Goal: Task Accomplishment & Management: Complete application form

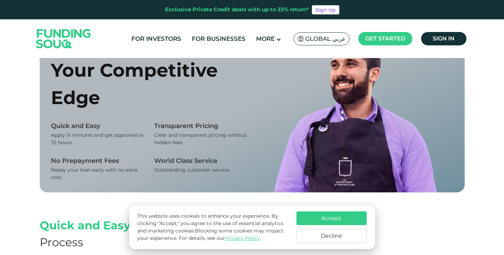
scroll to position [402, 0]
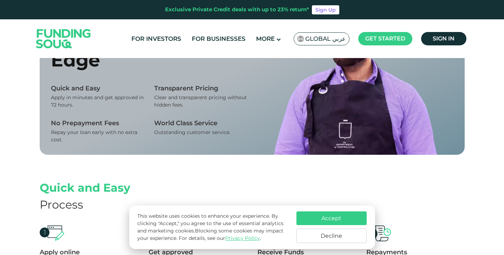
click at [206, 74] on div "Your Competitive Edge" at bounding box center [149, 46] width 196 height 55
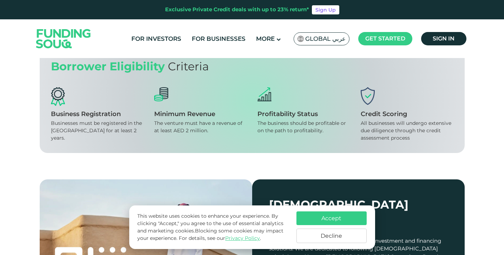
scroll to position [681, 0]
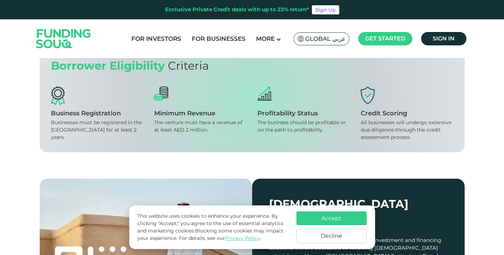
click at [59, 18] on span "Get funded" at bounding box center [69, 15] width 33 height 7
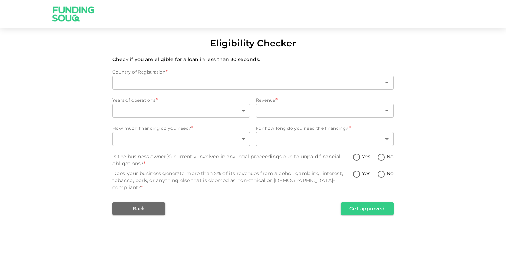
type input "1"
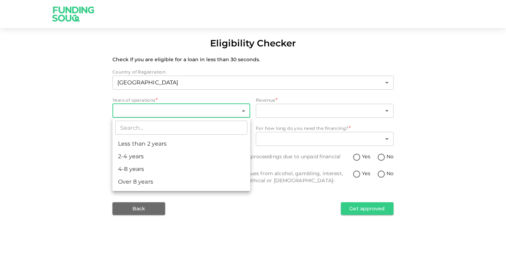
click at [152, 114] on body "Eligibility Checker Check if you are eligible for a loan in less than 30 second…" at bounding box center [253, 127] width 506 height 255
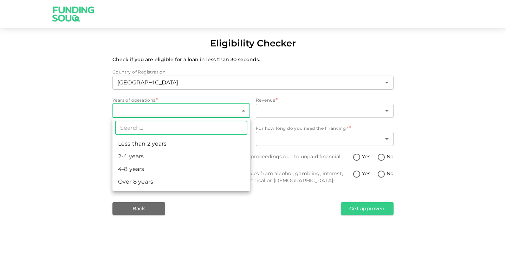
click at [135, 168] on li "4-8 years" at bounding box center [181, 169] width 138 height 13
type input "3"
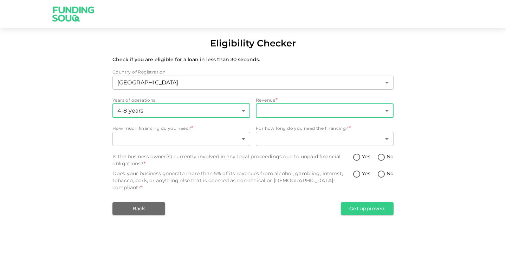
click at [277, 109] on body "Eligibility Checker Check if you are eligible for a loan in less than 30 second…" at bounding box center [253, 127] width 506 height 255
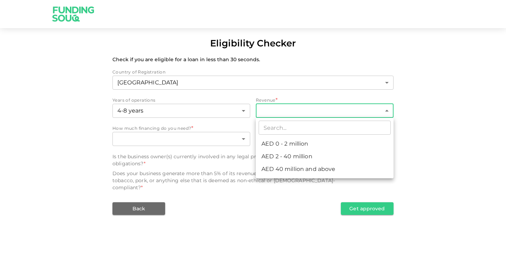
click at [436, 123] on div at bounding box center [253, 127] width 506 height 255
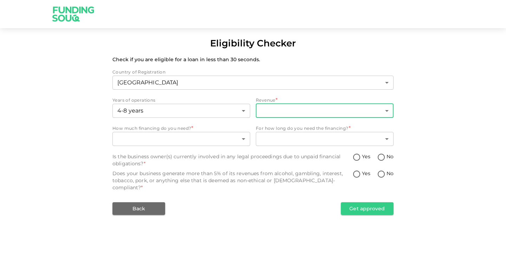
click at [360, 109] on body "Eligibility Checker Check if you are eligible for a loan in less than 30 second…" at bounding box center [253, 127] width 506 height 255
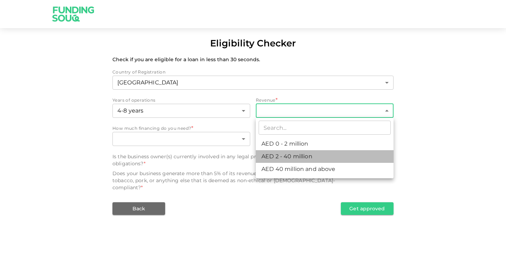
click at [296, 157] on li "AED 2 - 40 million" at bounding box center [325, 156] width 138 height 13
type input "2"
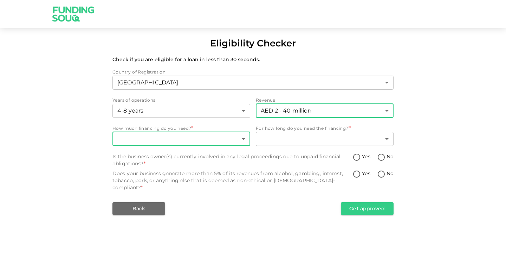
click at [201, 140] on body "Eligibility Checker Check if you are eligible for a loan in less than 30 second…" at bounding box center [253, 127] width 506 height 255
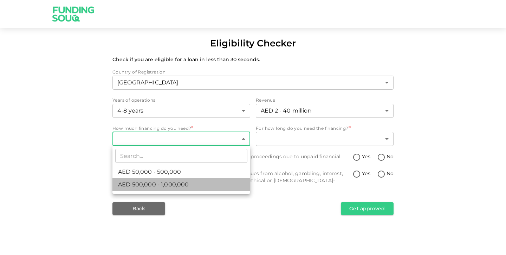
click at [144, 184] on span "AED 500,000 - 1,000,000" at bounding box center [153, 184] width 71 height 8
type input "2"
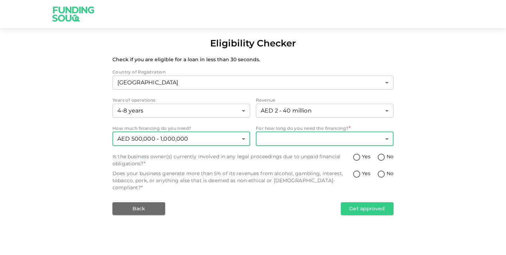
click at [286, 138] on body "Eligibility Checker Check if you are eligible for a loan in less than 30 second…" at bounding box center [253, 127] width 506 height 255
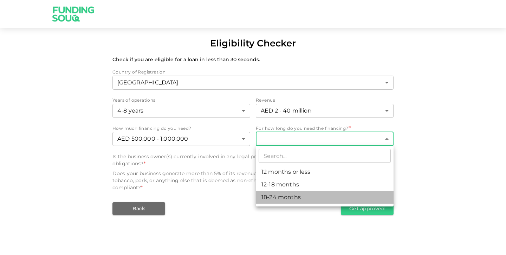
click at [274, 198] on li "18-24 months" at bounding box center [325, 197] width 138 height 13
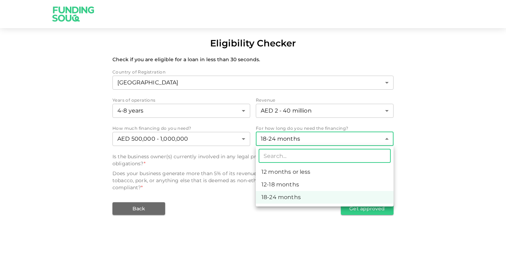
click at [287, 137] on body "Eligibility Checker Check if you are eligible for a loan in less than 30 second…" at bounding box center [253, 127] width 506 height 255
click at [282, 168] on li "12 months or less" at bounding box center [325, 171] width 138 height 13
type input "1"
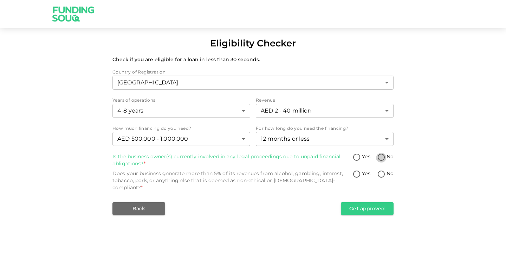
click at [381, 155] on input "No" at bounding box center [381, 157] width 11 height 9
radio input "true"
click at [382, 176] on input "No" at bounding box center [381, 174] width 11 height 9
radio input "true"
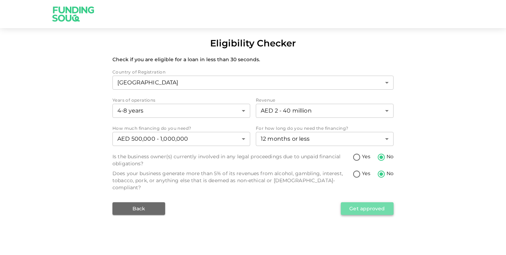
click at [371, 202] on button "Get approved" at bounding box center [367, 208] width 53 height 13
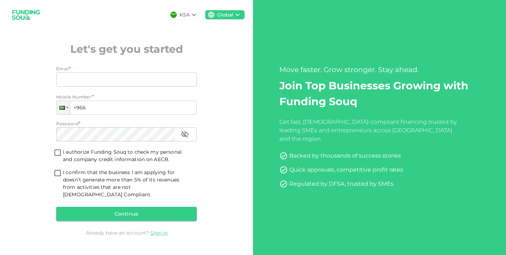
click at [192, 14] on icon at bounding box center [194, 15] width 8 height 8
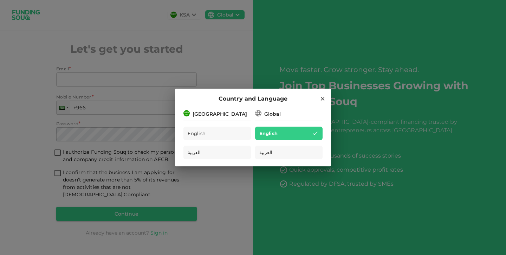
click at [212, 117] on div "[GEOGRAPHIC_DATA]" at bounding box center [220, 113] width 54 height 7
click at [324, 97] on icon at bounding box center [322, 99] width 6 height 6
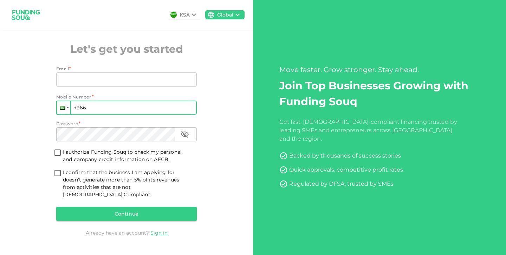
click at [65, 110] on div at bounding box center [63, 108] width 6 height 4
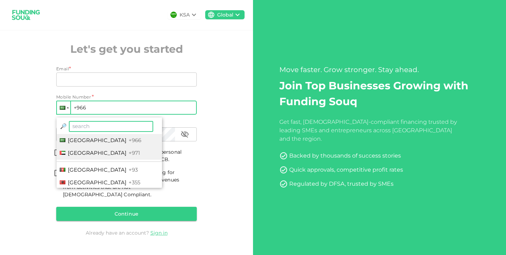
click at [80, 154] on span "United Arab Emirates" at bounding box center [97, 152] width 59 height 7
type input "+971"
